Goal: Task Accomplishment & Management: Use online tool/utility

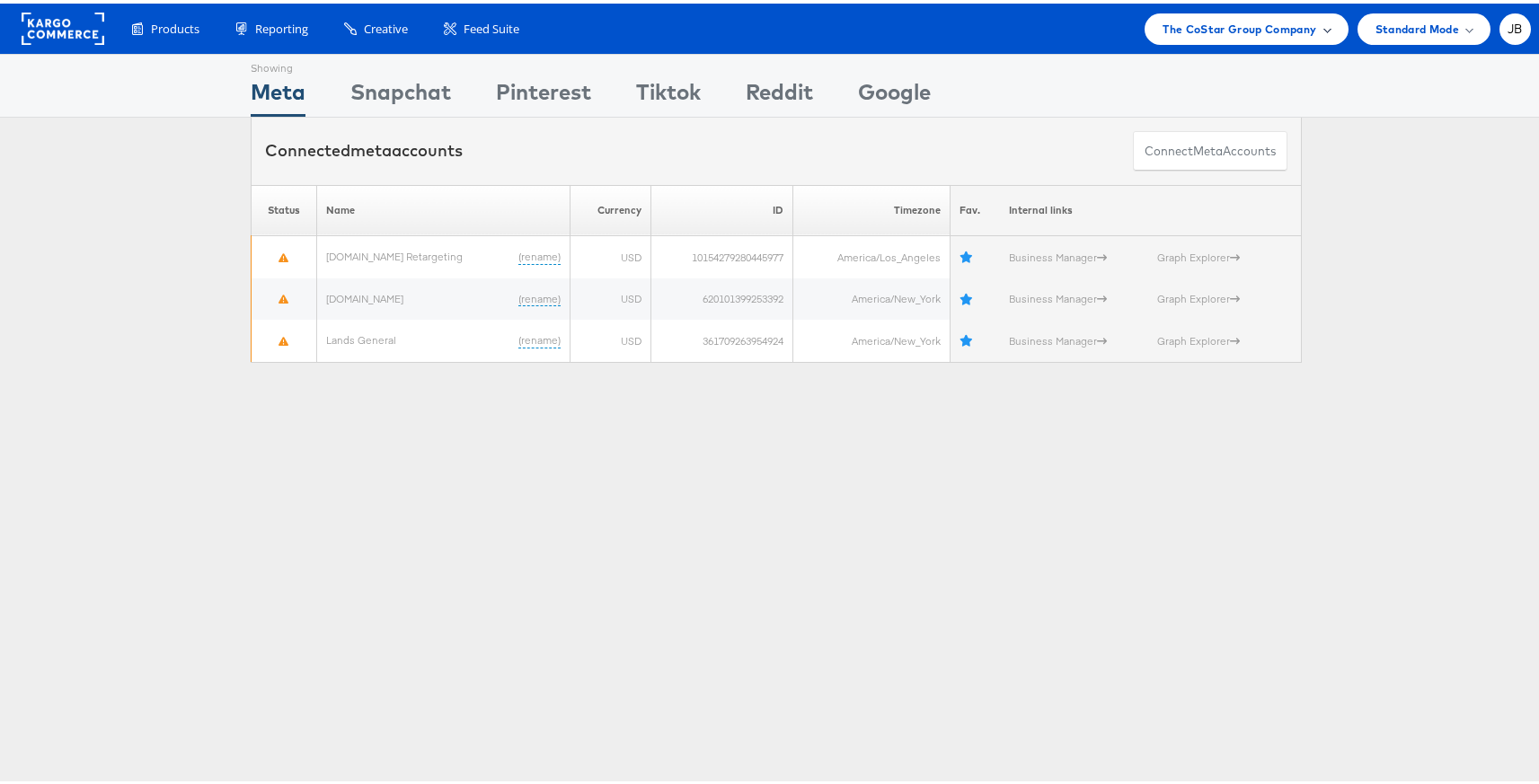
click at [1215, 16] on span "The CoStar Group Company" at bounding box center [1240, 26] width 153 height 19
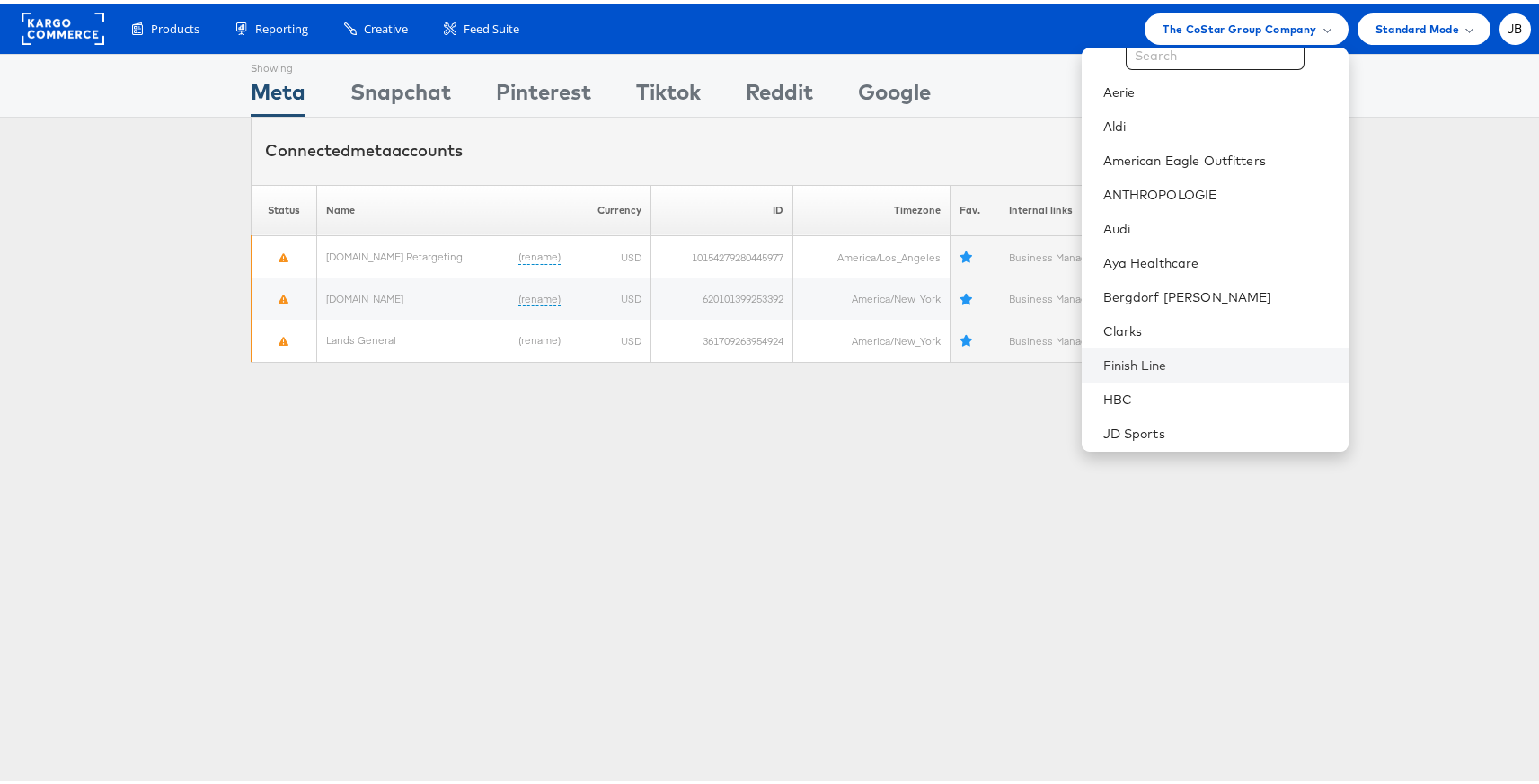
scroll to position [103, 0]
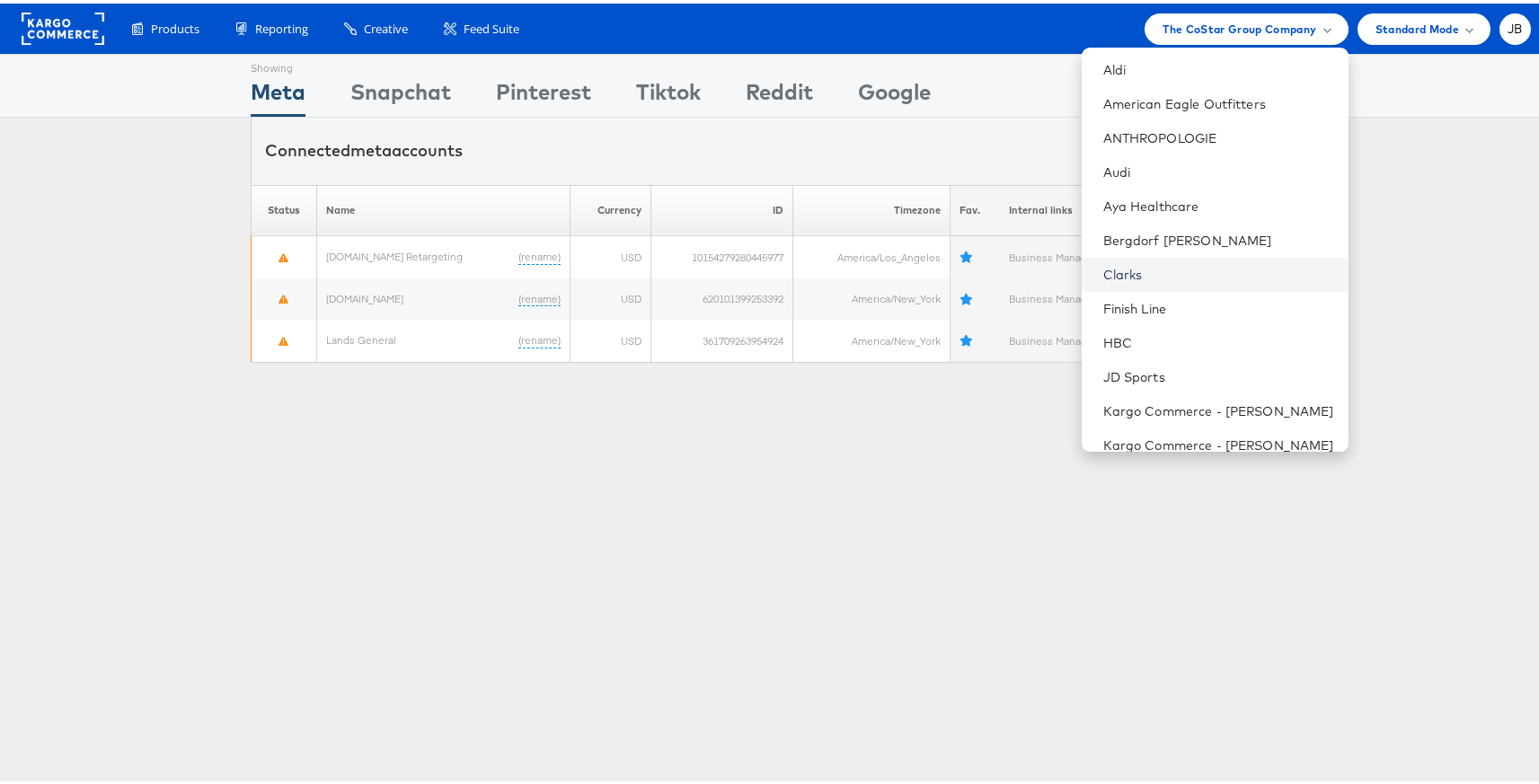
click at [1107, 265] on link "Clarks" at bounding box center [1219, 271] width 231 height 18
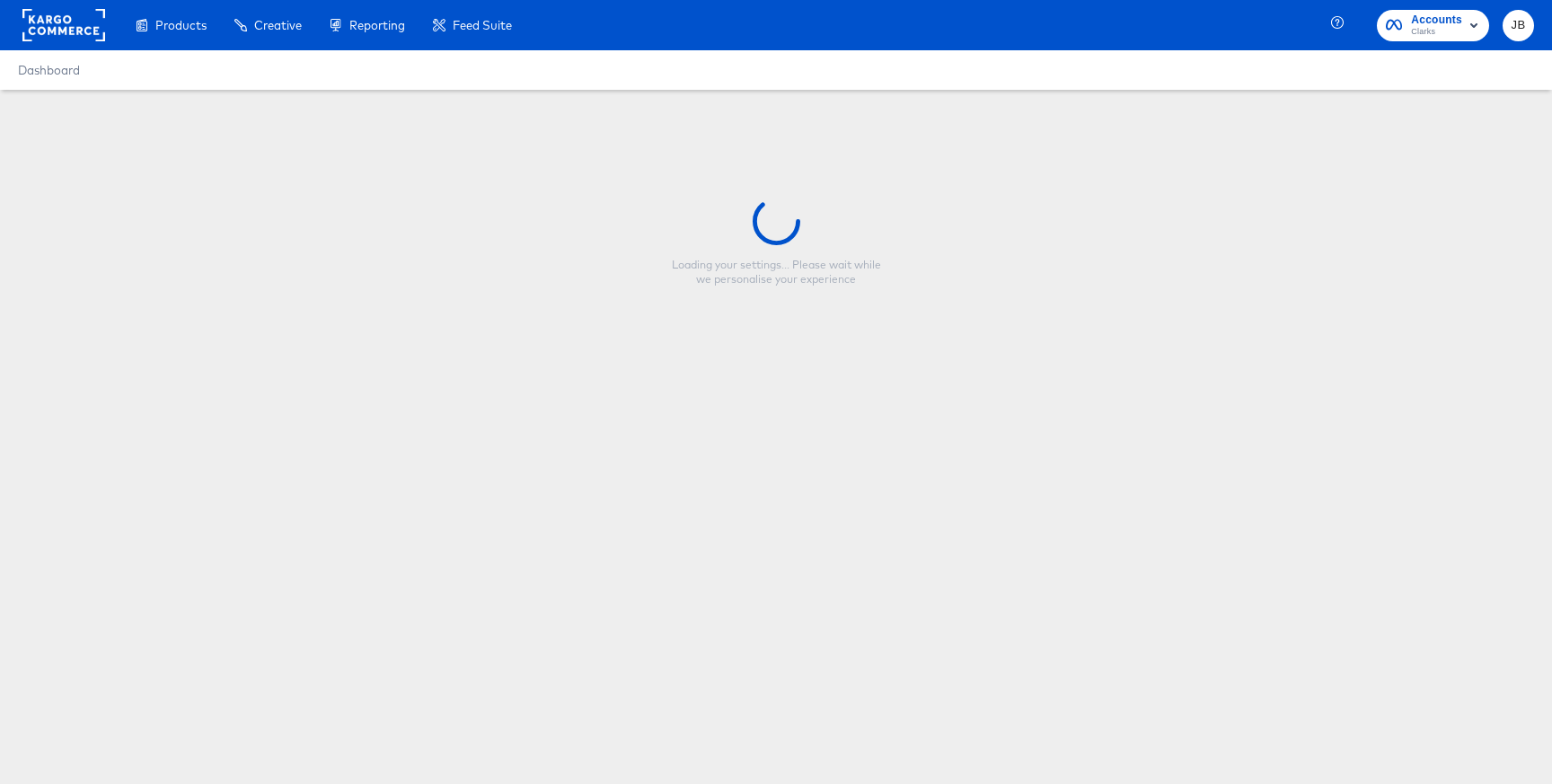
type input "Everyday Value US Clarks"
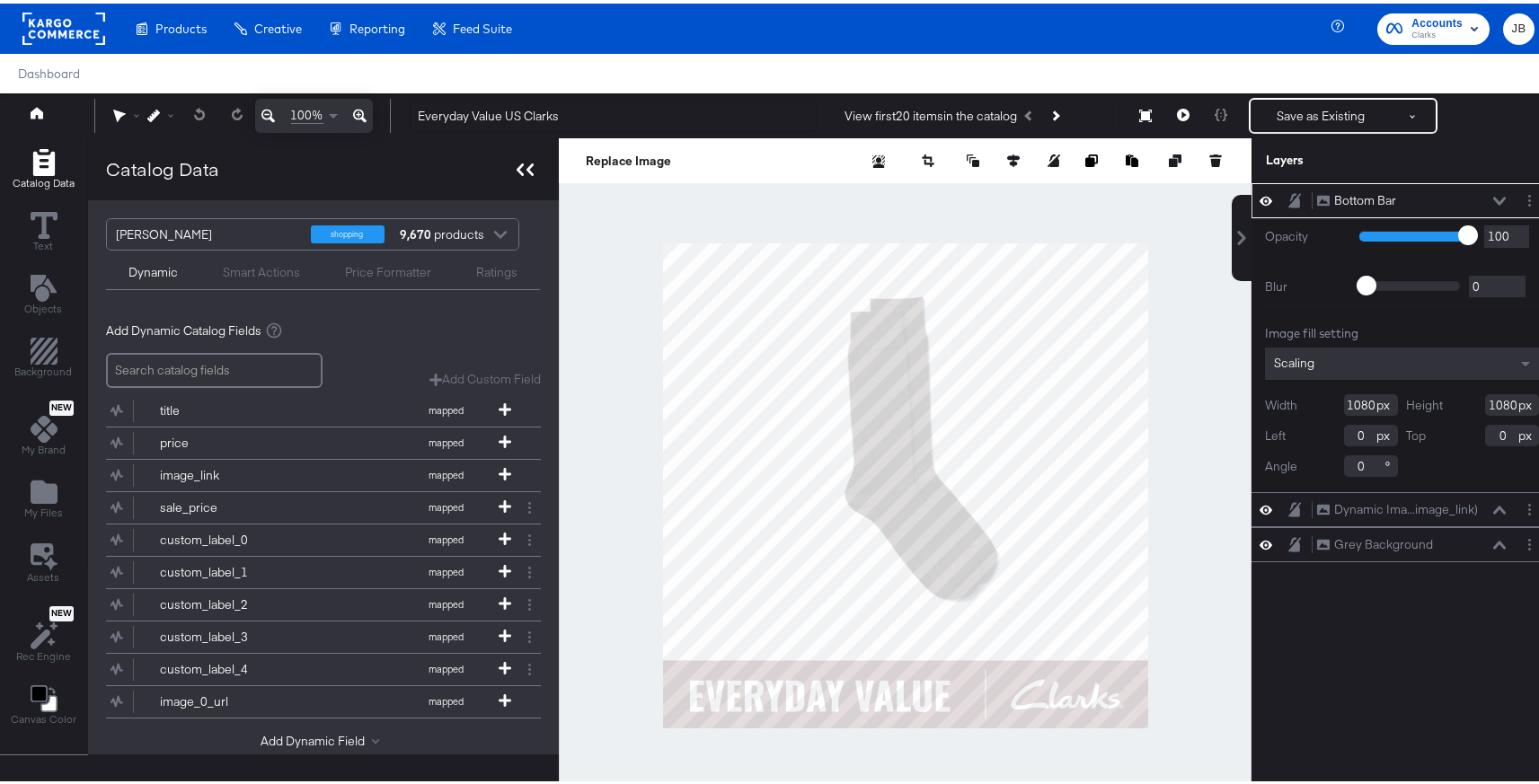
click at [528, 172] on icon at bounding box center [529, 166] width 7 height 12
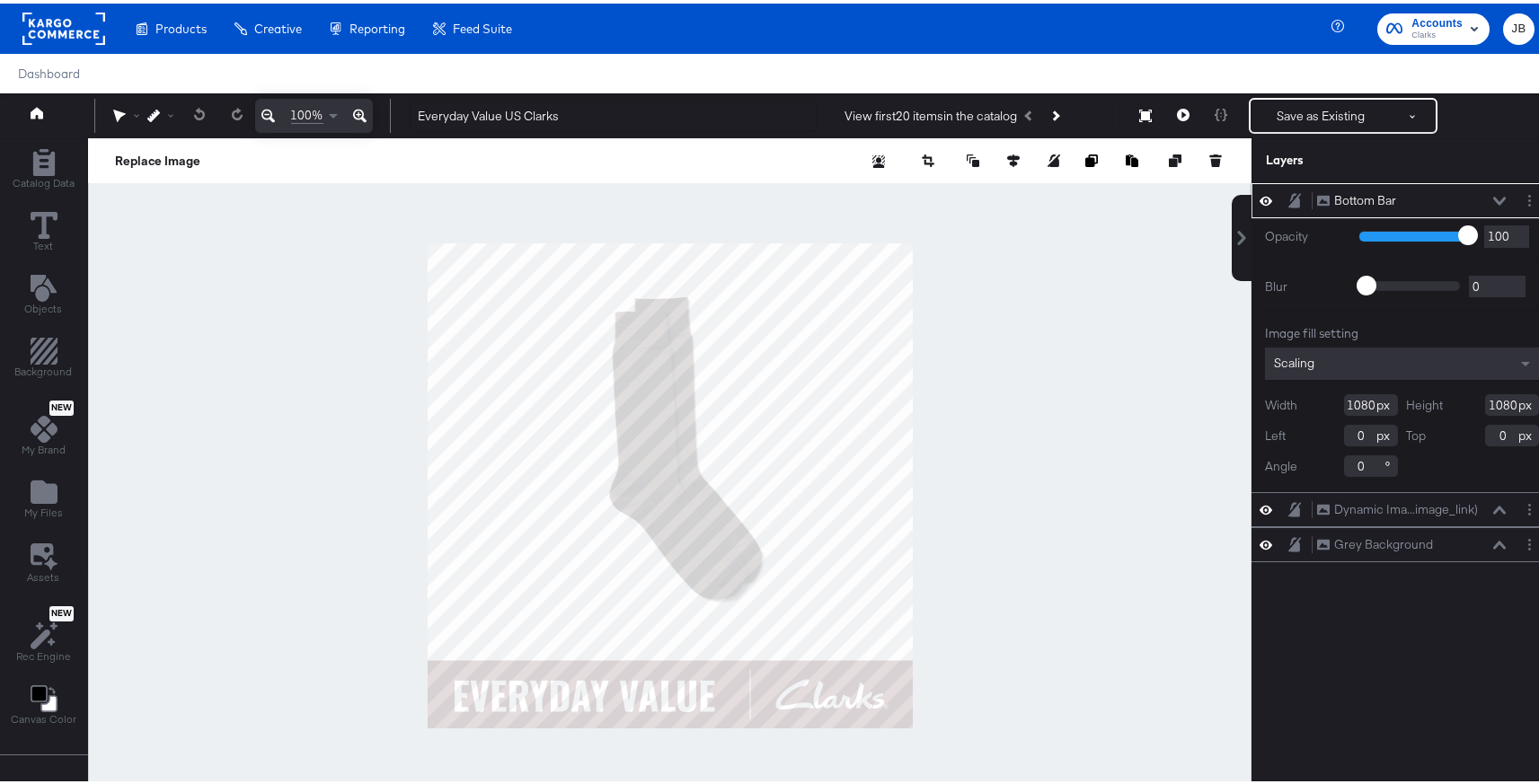
click at [1493, 195] on icon at bounding box center [1499, 196] width 12 height 8
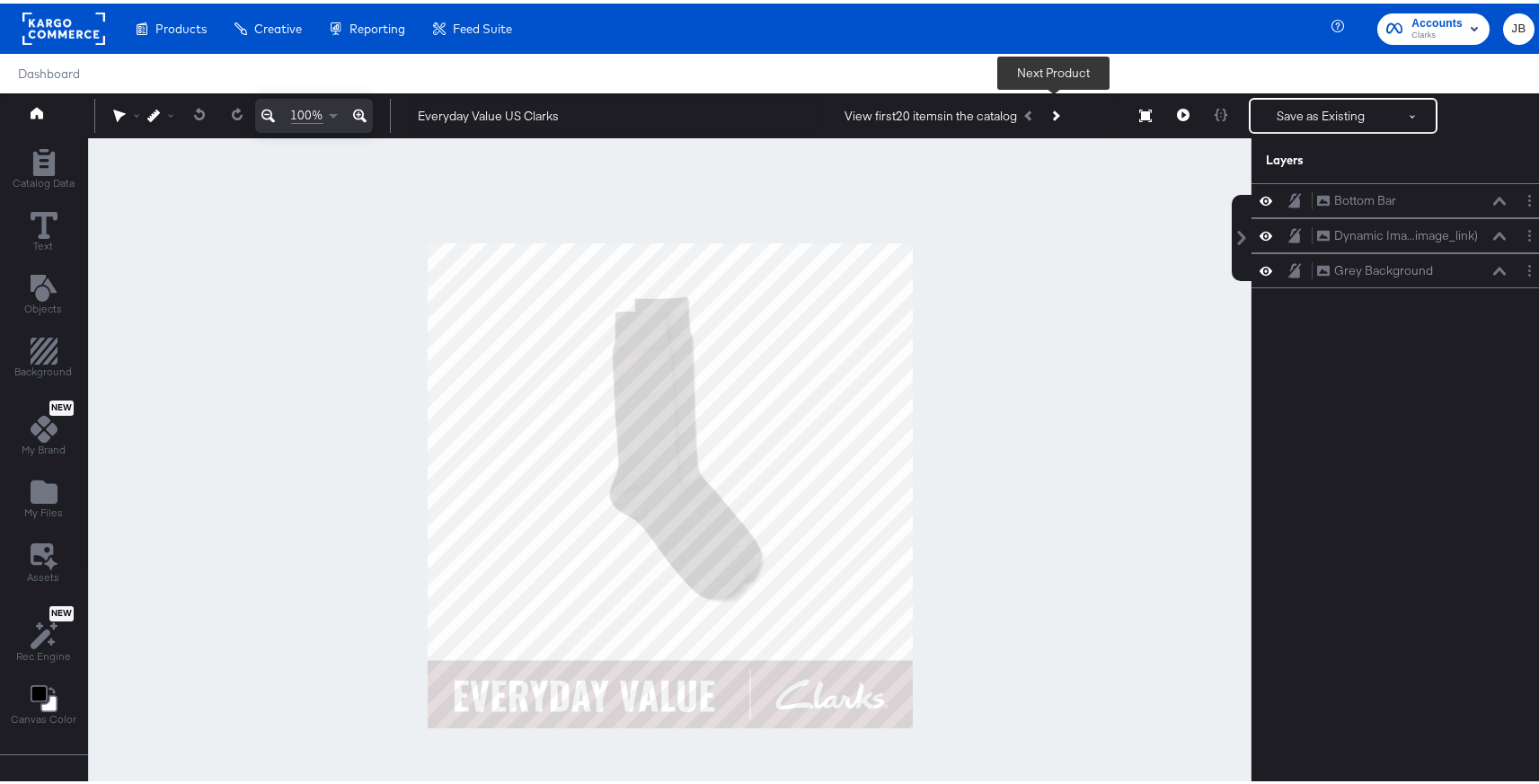
click at [1053, 110] on icon "Next Product" at bounding box center [1055, 112] width 10 height 10
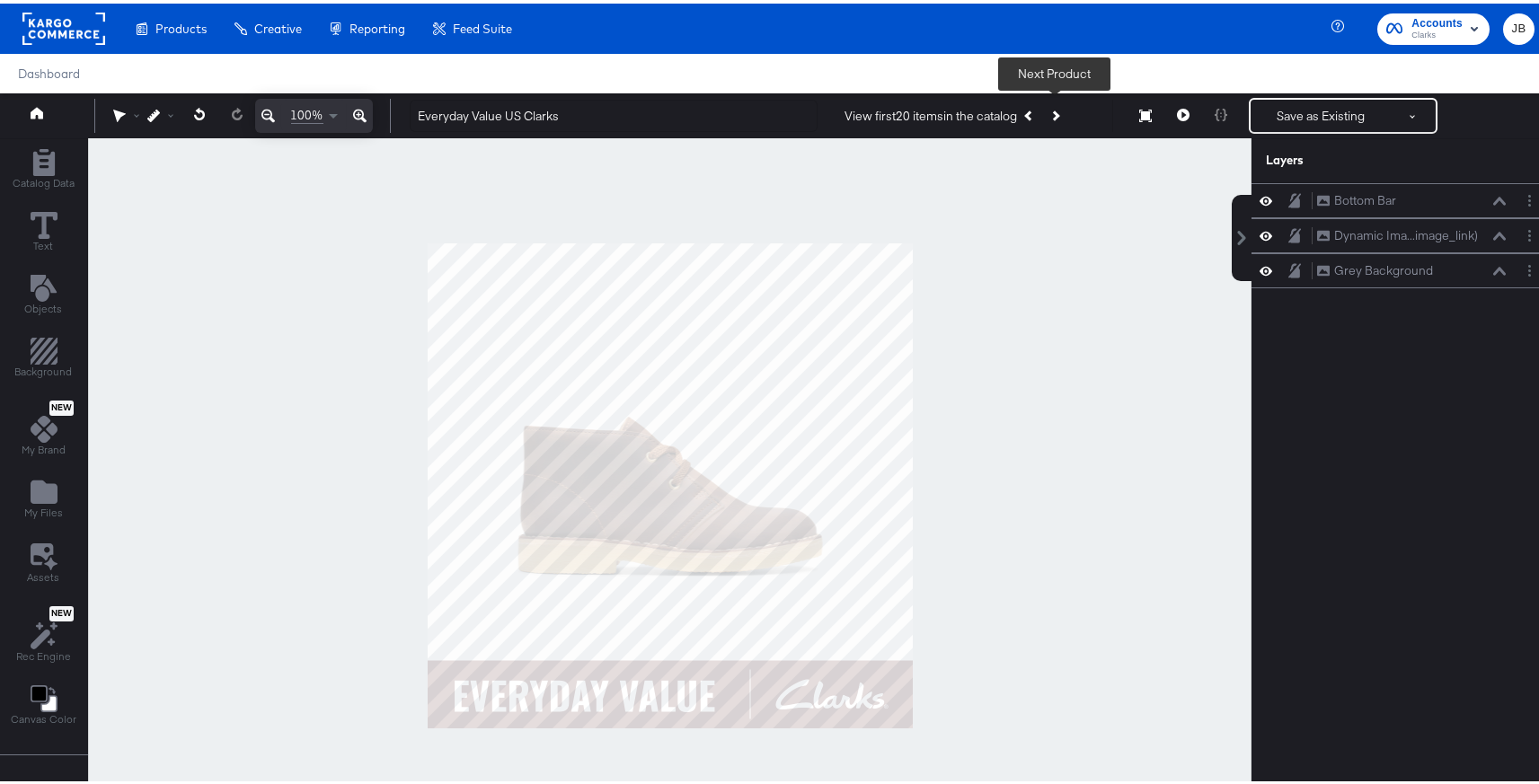
click at [1053, 110] on icon "Next Product" at bounding box center [1055, 112] width 10 height 10
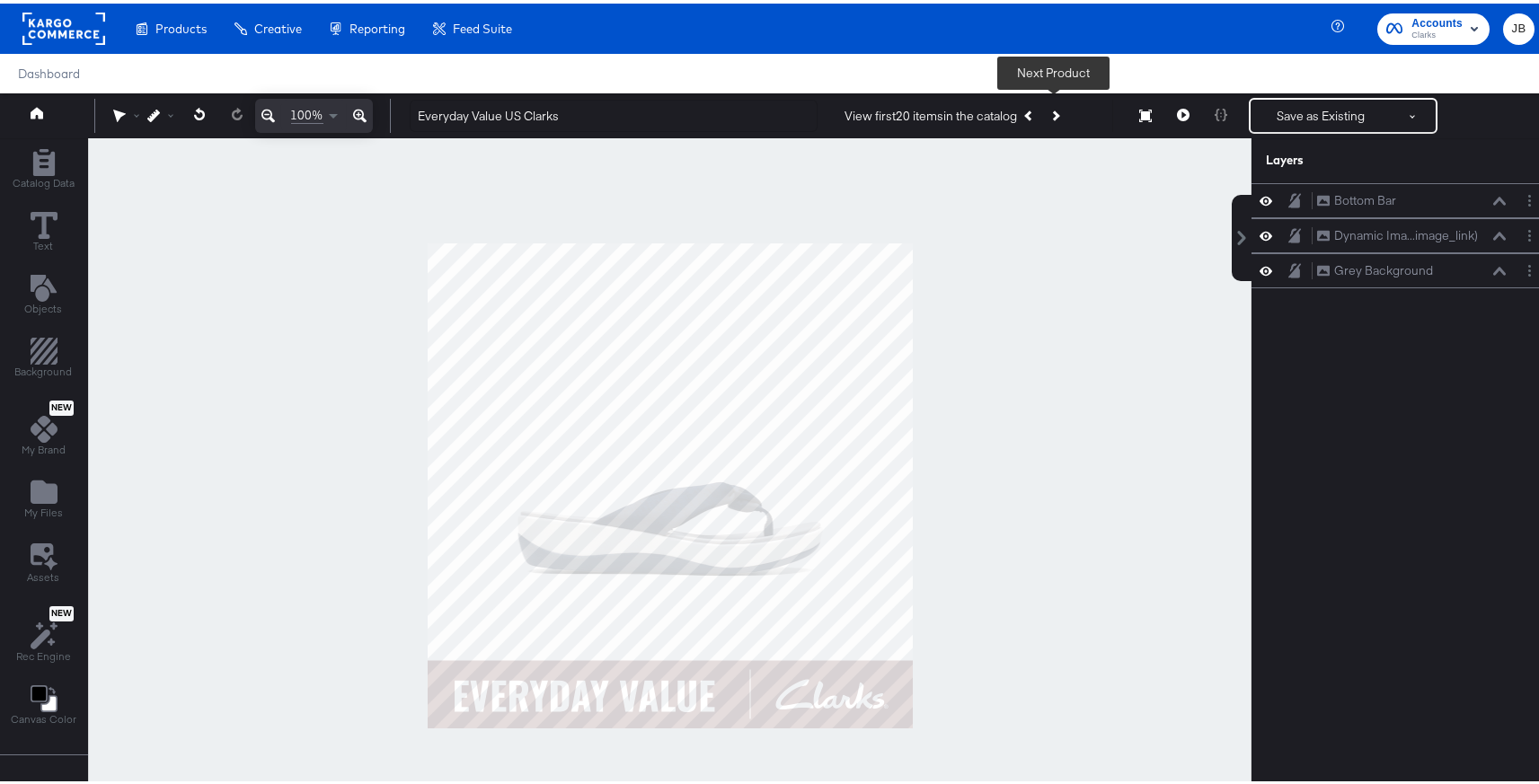
click at [1051, 109] on icon "Next Product" at bounding box center [1055, 112] width 10 height 10
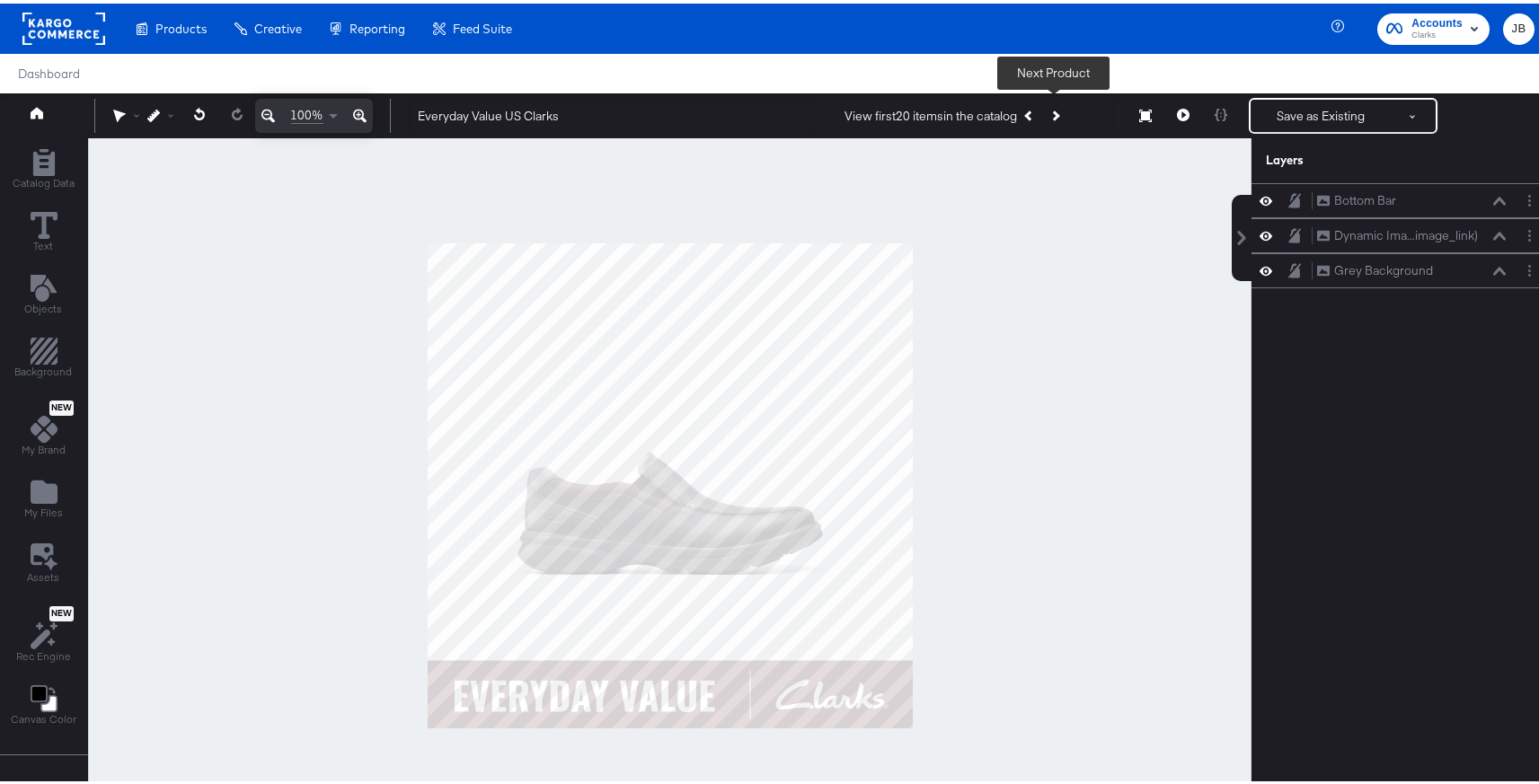
click at [1051, 109] on button "Next Product" at bounding box center [1055, 112] width 25 height 33
